Goal: Navigation & Orientation: Find specific page/section

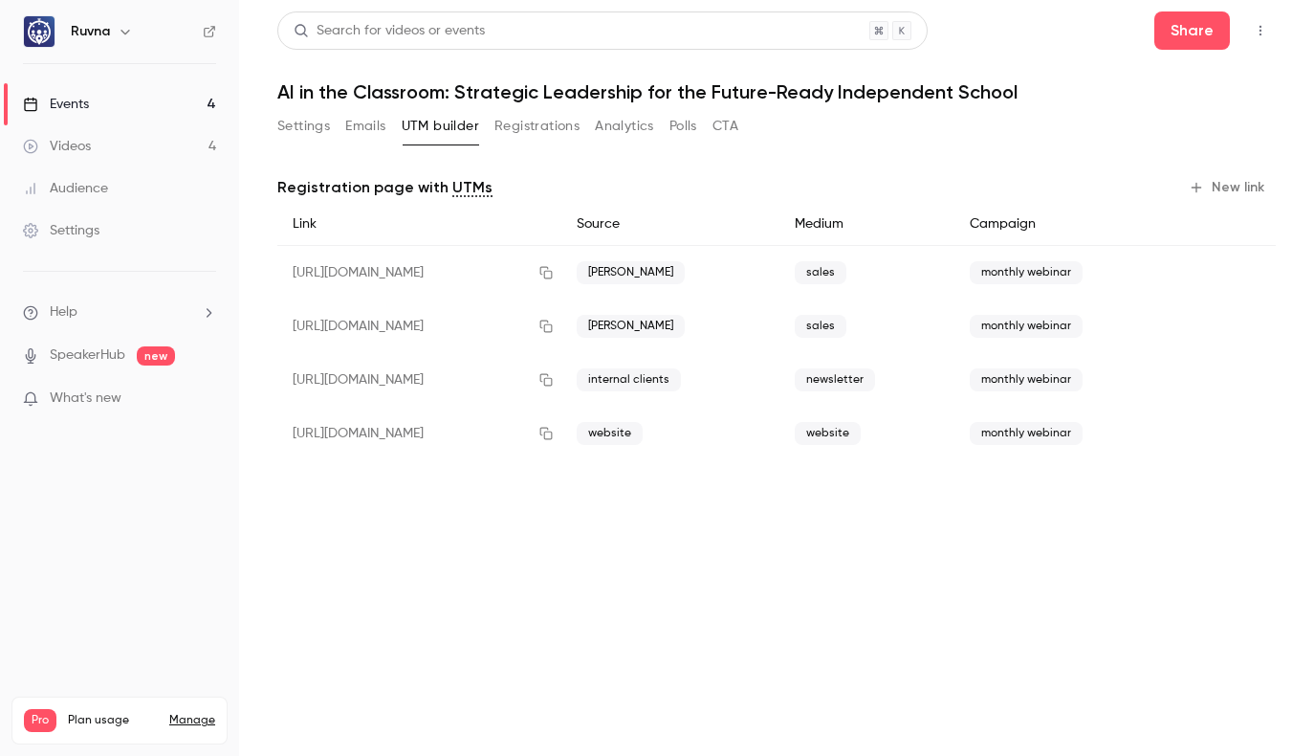
click at [310, 123] on button "Settings" at bounding box center [303, 126] width 53 height 31
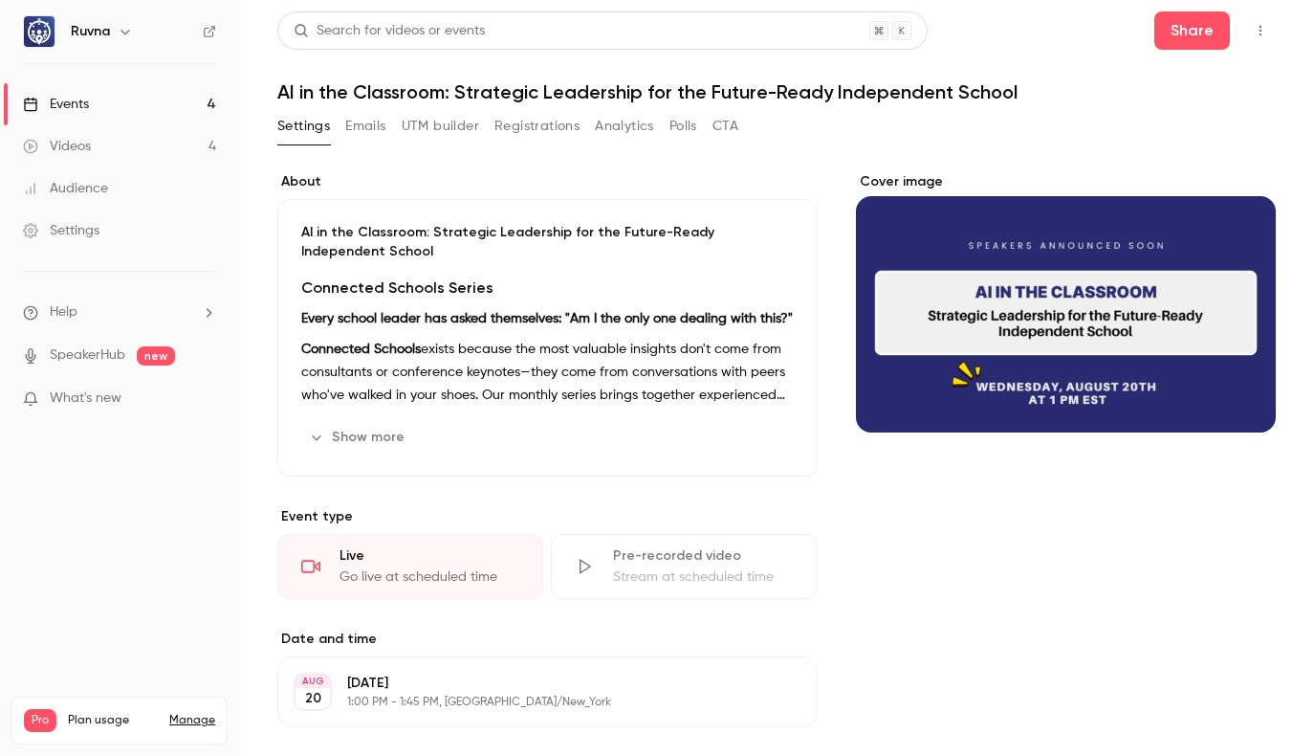
click at [359, 132] on button "Emails" at bounding box center [365, 126] width 40 height 31
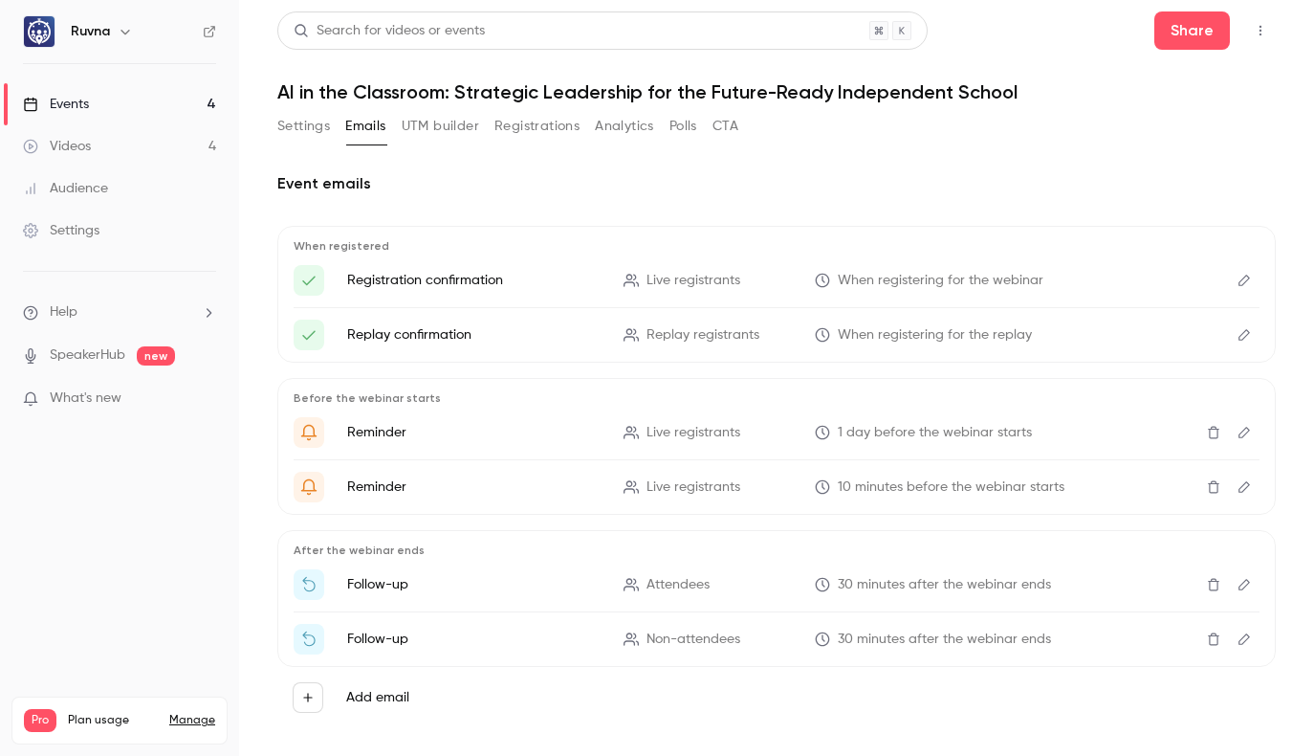
click at [296, 131] on button "Settings" at bounding box center [303, 126] width 53 height 31
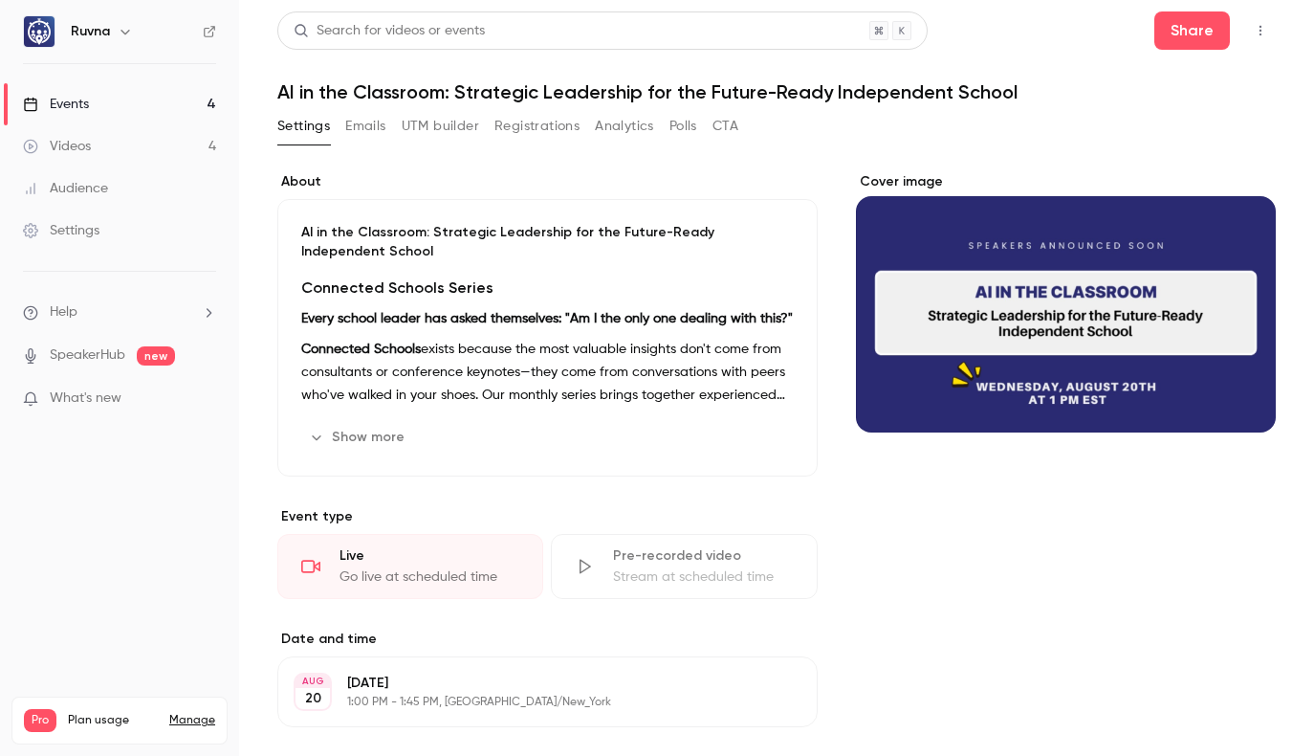
click at [129, 112] on link "Events 4" at bounding box center [119, 104] width 239 height 42
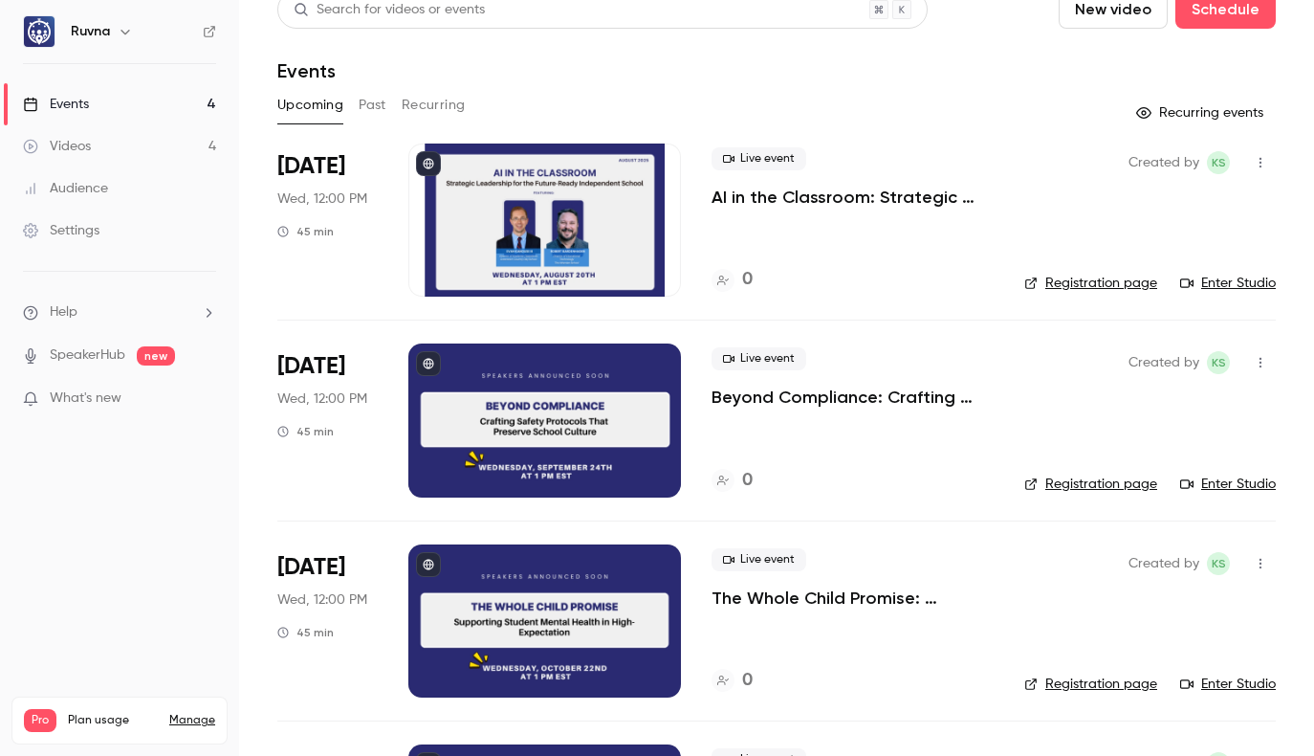
scroll to position [23, 0]
